Goal: Task Accomplishment & Management: Manage account settings

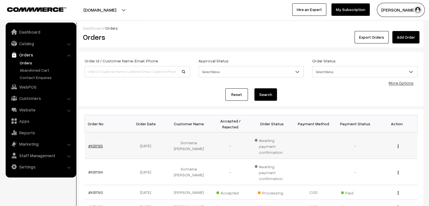
click at [100, 143] on link "#KB1195" at bounding box center [95, 145] width 15 height 5
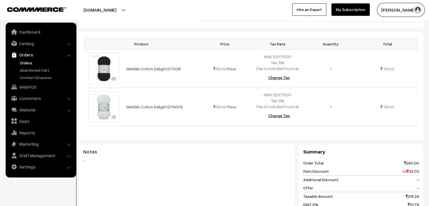
click at [35, 62] on link "Orders" at bounding box center [46, 63] width 56 height 6
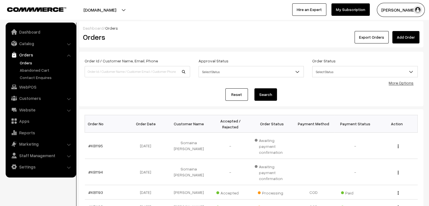
scroll to position [29, 0]
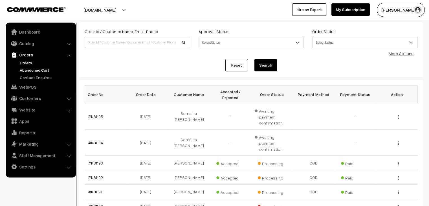
click at [38, 71] on link "Abandoned Cart" at bounding box center [46, 70] width 56 height 6
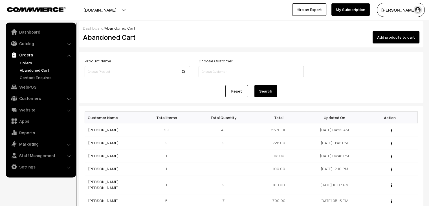
click at [27, 62] on link "Orders" at bounding box center [46, 63] width 56 height 6
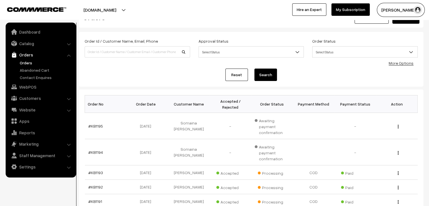
scroll to position [22, 0]
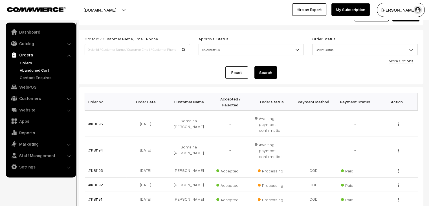
click at [42, 69] on link "Abandoned Cart" at bounding box center [46, 70] width 56 height 6
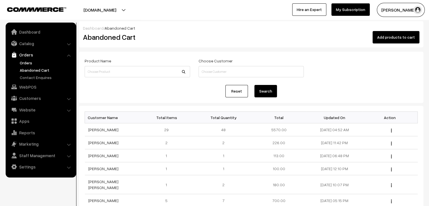
click at [32, 61] on link "Orders" at bounding box center [46, 63] width 56 height 6
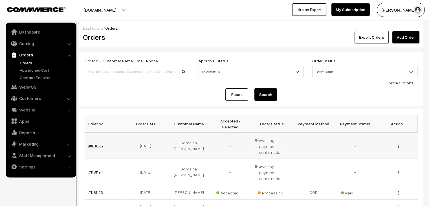
click at [93, 143] on link "#KB1195" at bounding box center [95, 145] width 15 height 5
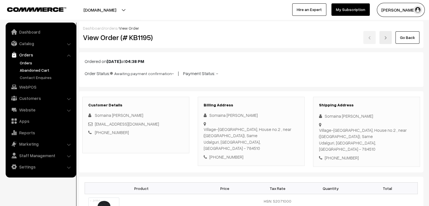
click at [34, 68] on link "Abandoned Cart" at bounding box center [46, 70] width 56 height 6
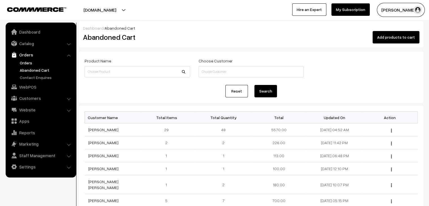
drag, startPoint x: 0, startPoint y: 0, endPoint x: 38, endPoint y: 62, distance: 72.9
click at [38, 62] on link "Orders" at bounding box center [46, 63] width 56 height 6
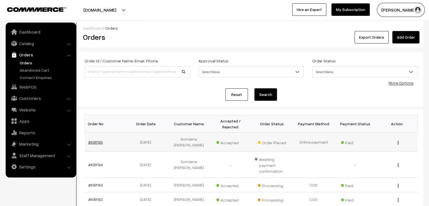
click at [91, 140] on link "#KB1195" at bounding box center [95, 142] width 15 height 5
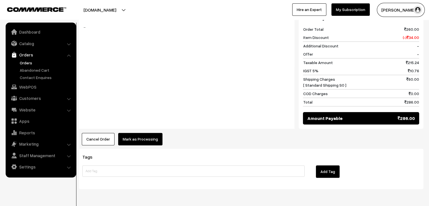
scroll to position [285, 0]
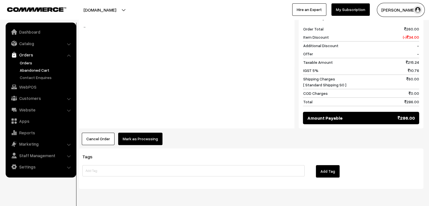
click at [37, 71] on link "Abandoned Cart" at bounding box center [46, 70] width 56 height 6
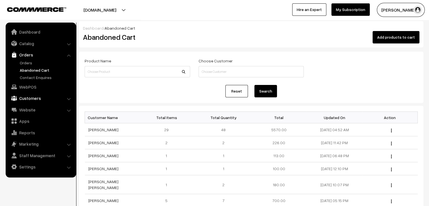
click at [44, 98] on link "Customers" at bounding box center [40, 98] width 67 height 10
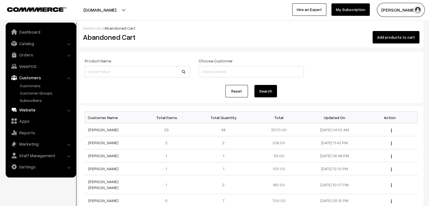
click at [36, 110] on link "Website" at bounding box center [40, 110] width 67 height 10
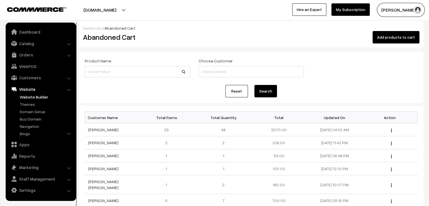
click at [36, 97] on link "Website Builder" at bounding box center [46, 97] width 56 height 6
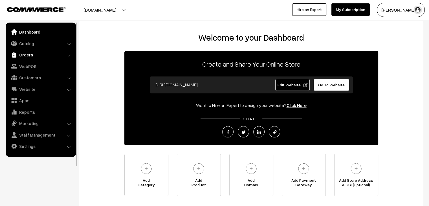
click at [29, 55] on link "Orders" at bounding box center [40, 55] width 67 height 10
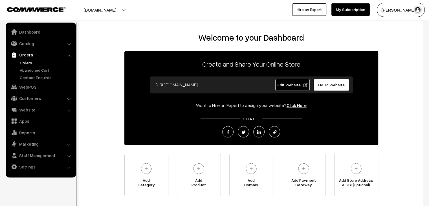
click at [29, 61] on link "Orders" at bounding box center [46, 63] width 56 height 6
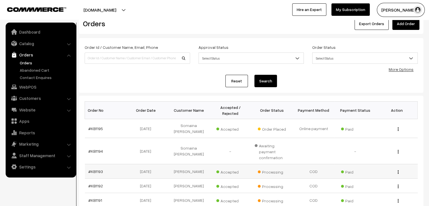
scroll to position [21, 0]
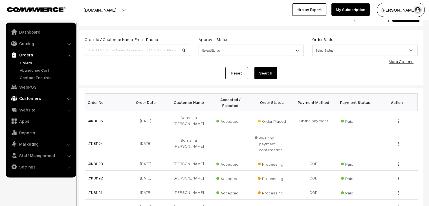
click at [34, 101] on link "Customers" at bounding box center [40, 98] width 67 height 10
click at [31, 89] on ul "Customers" at bounding box center [41, 93] width 68 height 21
click at [25, 86] on link "Customers" at bounding box center [46, 86] width 56 height 6
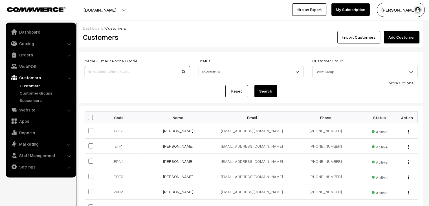
click at [105, 69] on input at bounding box center [137, 71] width 105 height 11
type input "shan"
click at [254, 85] on button "Search" at bounding box center [265, 91] width 23 height 12
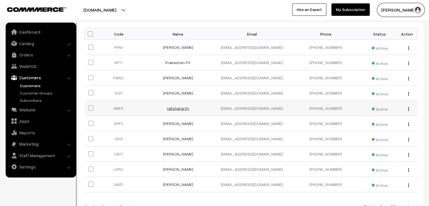
scroll to position [87, 0]
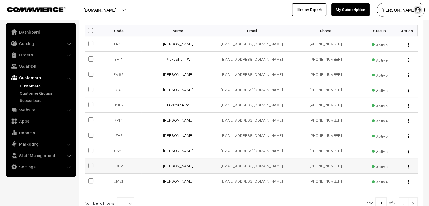
click at [179, 166] on link "[PERSON_NAME]" at bounding box center [178, 165] width 30 height 5
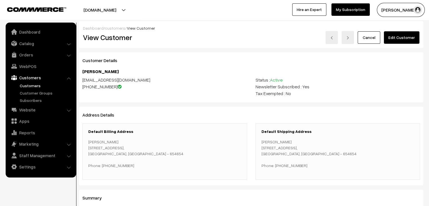
click at [408, 42] on link "Edit Customer" at bounding box center [402, 37] width 36 height 12
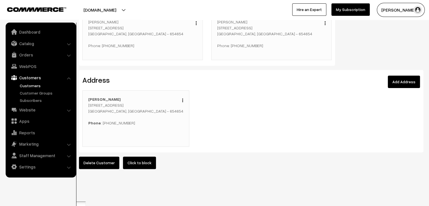
scroll to position [130, 0]
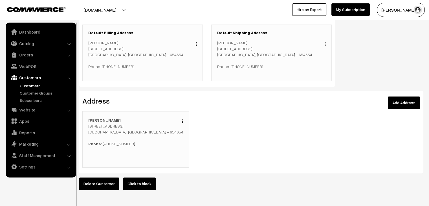
click at [183, 122] on img "button" at bounding box center [182, 121] width 1 height 4
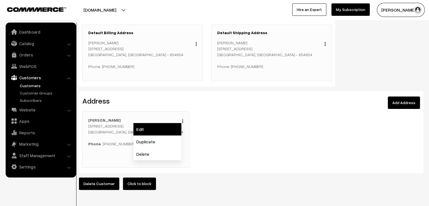
click at [170, 130] on link "Edit" at bounding box center [157, 129] width 48 height 12
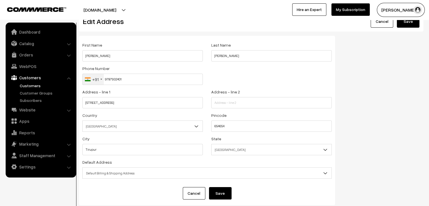
scroll to position [16, 0]
click at [240, 126] on input "654654" at bounding box center [271, 126] width 120 height 11
click at [219, 129] on input "654654" at bounding box center [271, 126] width 120 height 11
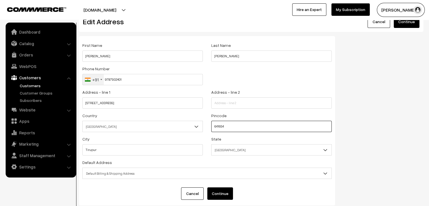
click at [278, 126] on input "641654" at bounding box center [271, 126] width 120 height 11
type input "641654"
click at [365, 141] on div "First Name shanmathi Last Name Satheesh kumar Phone Number +91 United States +1…" at bounding box center [251, 122] width 353 height 173
click at [237, 105] on input "text" at bounding box center [271, 102] width 120 height 11
click at [355, 120] on div "First Name shanmathi Last Name Satheesh kumar Phone Number +91 United States +1…" at bounding box center [251, 122] width 353 height 173
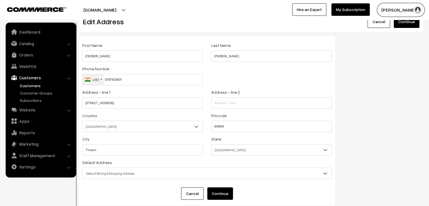
scroll to position [0, 0]
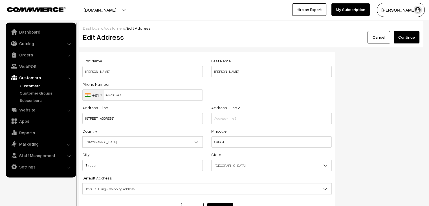
click at [406, 40] on button "Continue" at bounding box center [407, 37] width 26 height 12
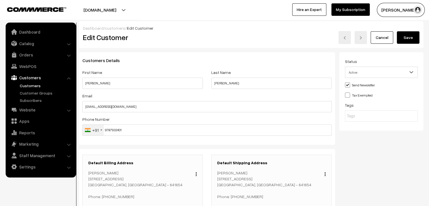
drag, startPoint x: 410, startPoint y: 39, endPoint x: 378, endPoint y: 46, distance: 32.6
click at [410, 39] on button "Save" at bounding box center [408, 37] width 23 height 12
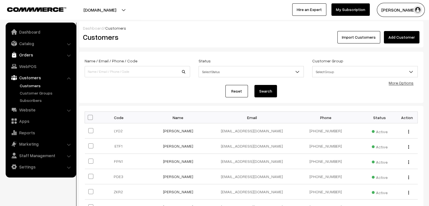
click at [23, 53] on link "Orders" at bounding box center [40, 55] width 67 height 10
click at [30, 67] on link "Abandoned Cart" at bounding box center [46, 70] width 56 height 6
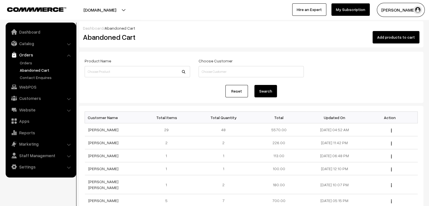
click at [29, 67] on link "Abandoned Cart" at bounding box center [46, 70] width 56 height 6
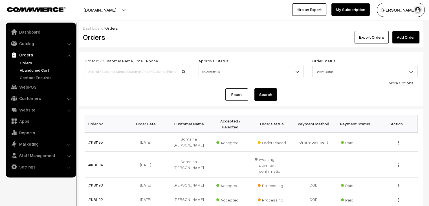
click at [32, 71] on link "Abandoned Cart" at bounding box center [46, 70] width 56 height 6
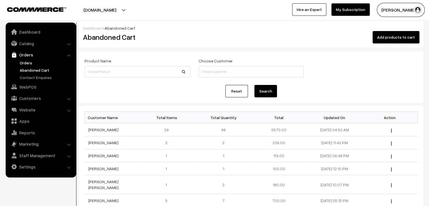
click at [20, 64] on link "Orders" at bounding box center [46, 63] width 56 height 6
